Goal: Information Seeking & Learning: Learn about a topic

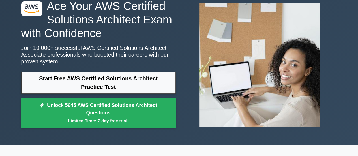
click at [125, 84] on link "Start Free AWS Certified Solutions Architect Practice Test" at bounding box center [98, 83] width 155 height 22
